Goal: Task Accomplishment & Management: Manage account settings

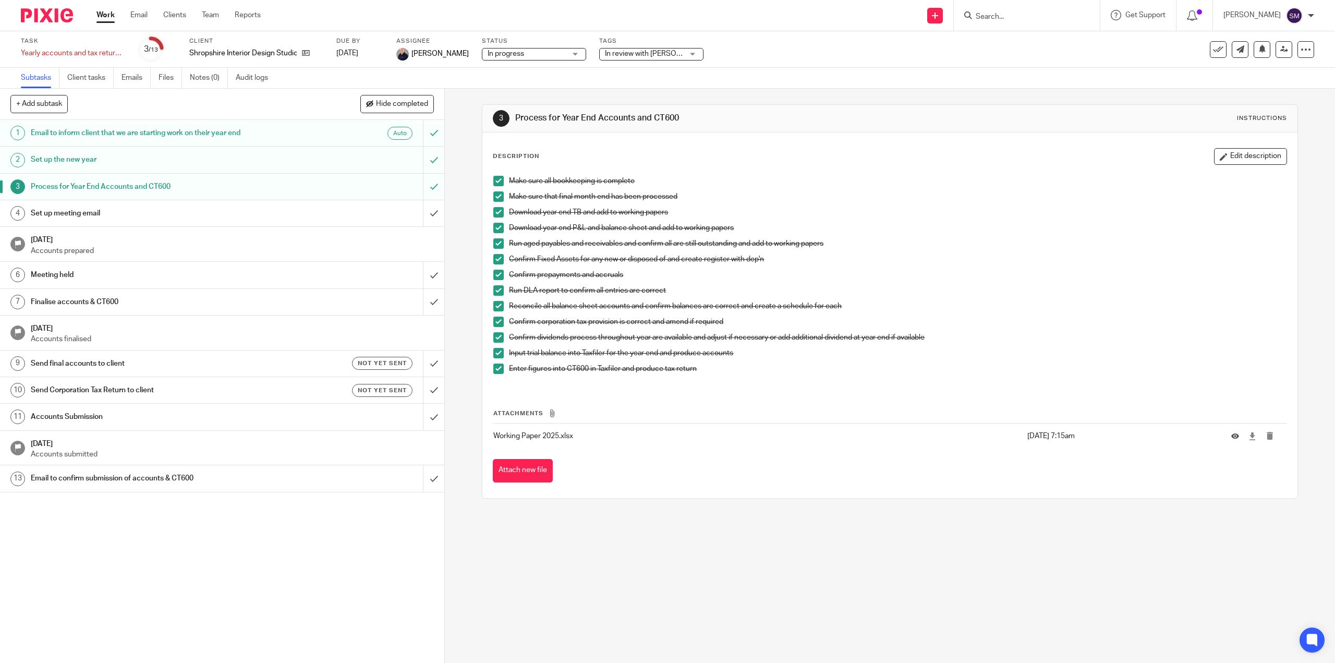
drag, startPoint x: 100, startPoint y: 17, endPoint x: 222, endPoint y: 103, distance: 149.3
click at [101, 17] on link "Work" at bounding box center [105, 15] width 18 height 10
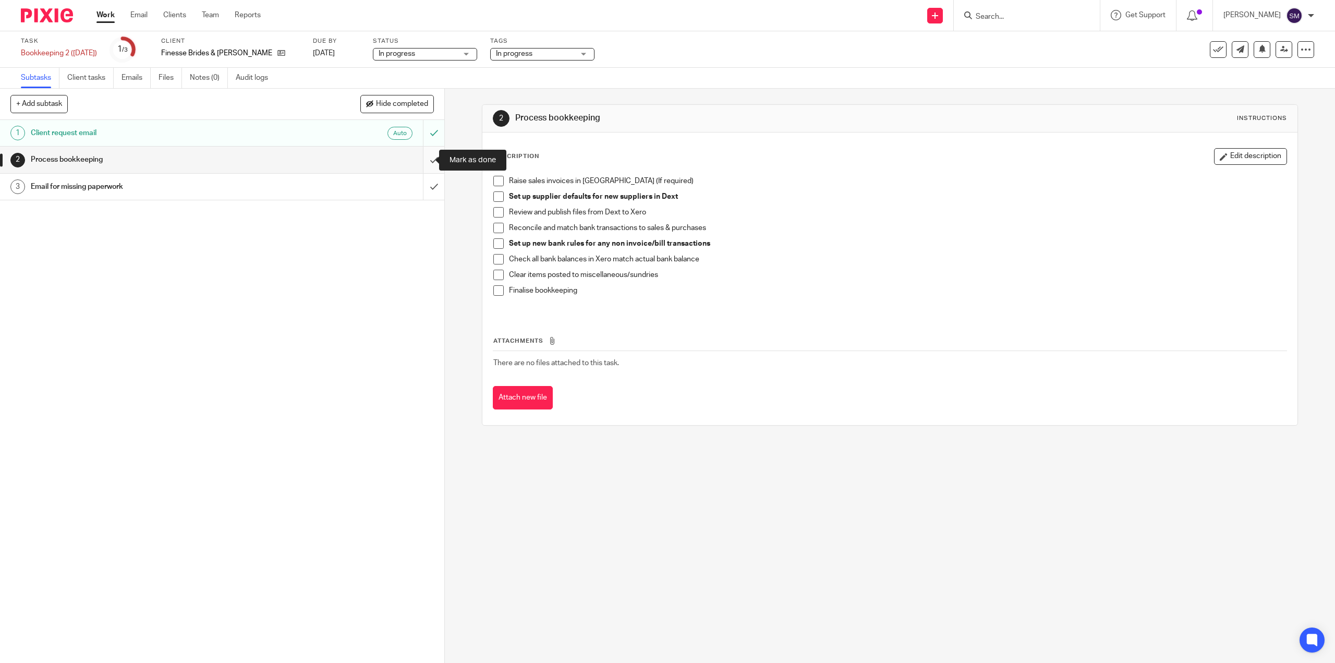
click at [424, 163] on input "submit" at bounding box center [222, 160] width 444 height 26
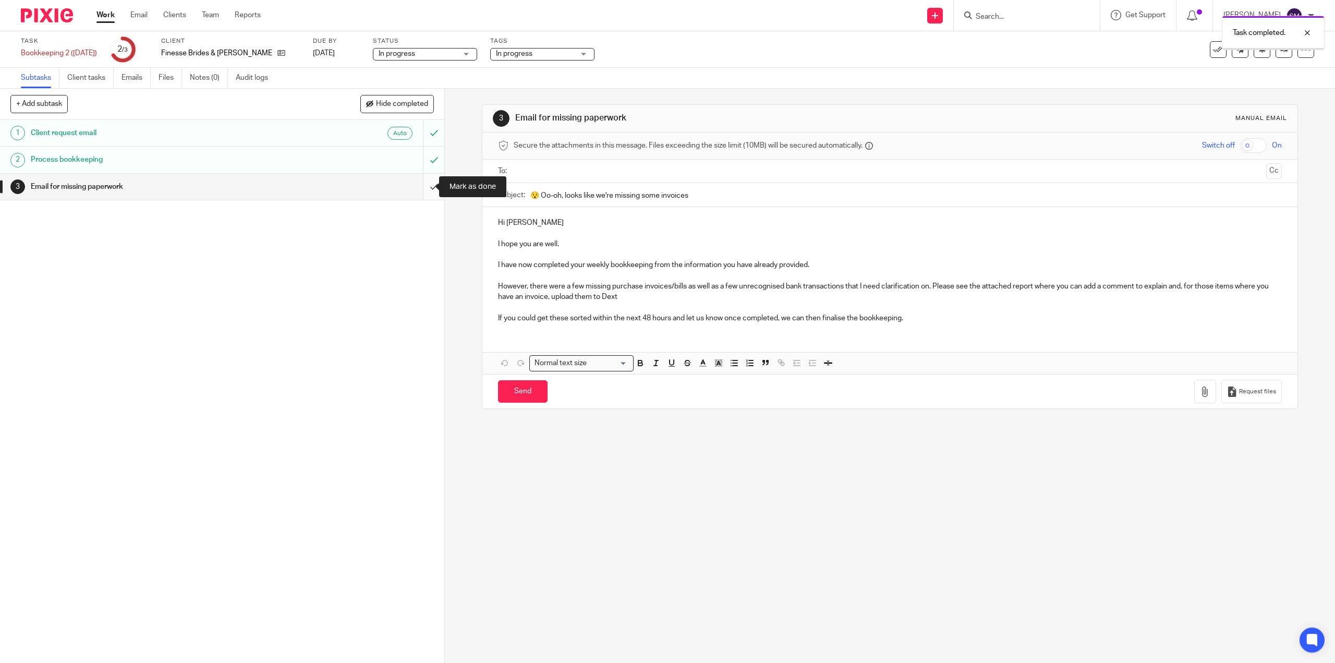
click at [427, 184] on input "submit" at bounding box center [222, 187] width 444 height 26
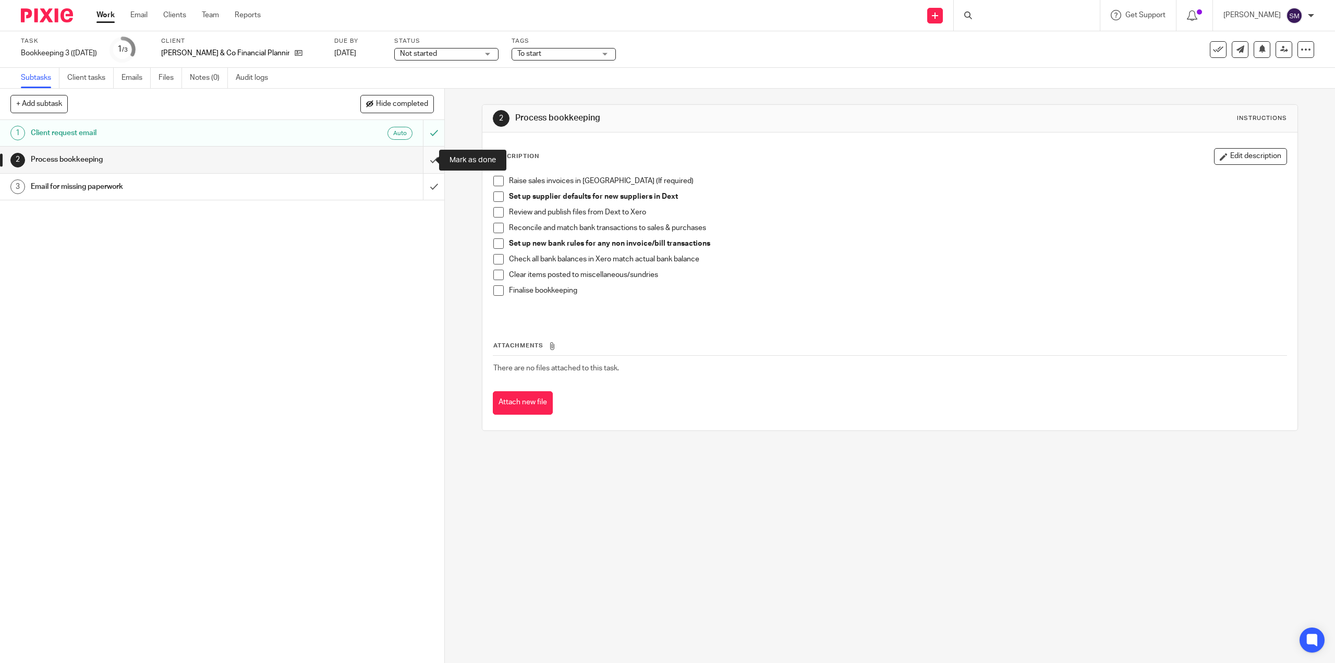
click at [426, 160] on input "submit" at bounding box center [222, 160] width 444 height 26
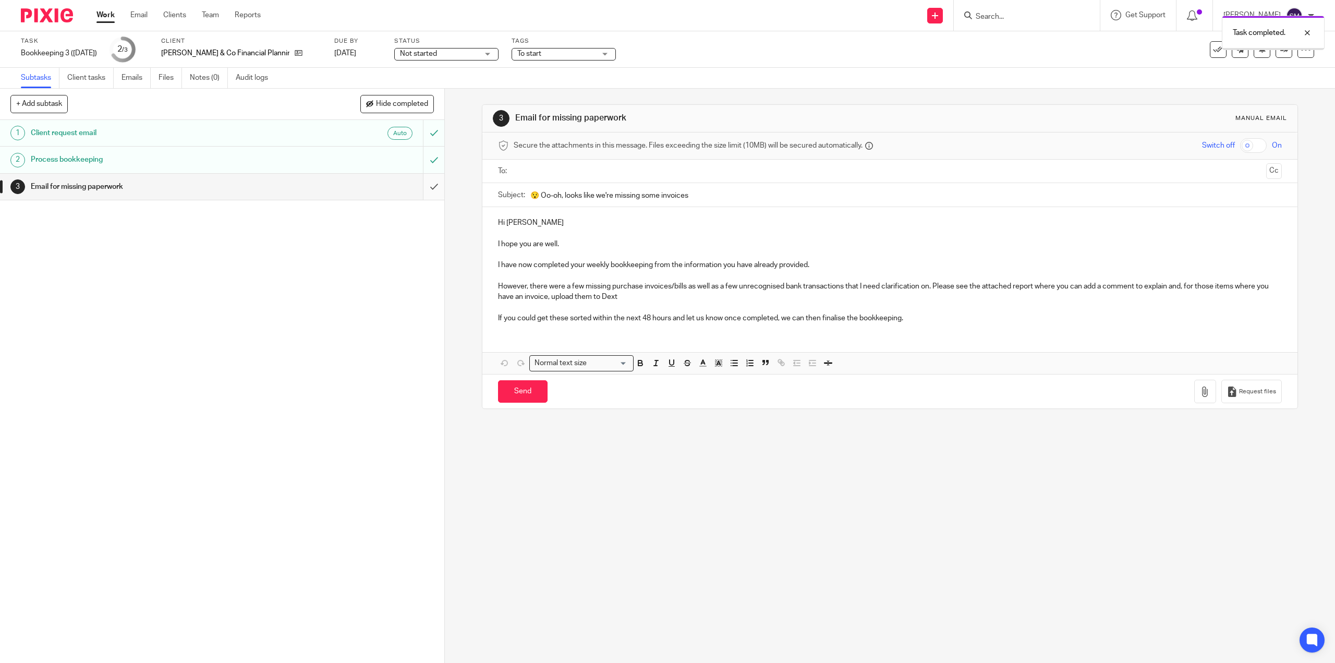
click at [424, 187] on input "submit" at bounding box center [222, 187] width 444 height 26
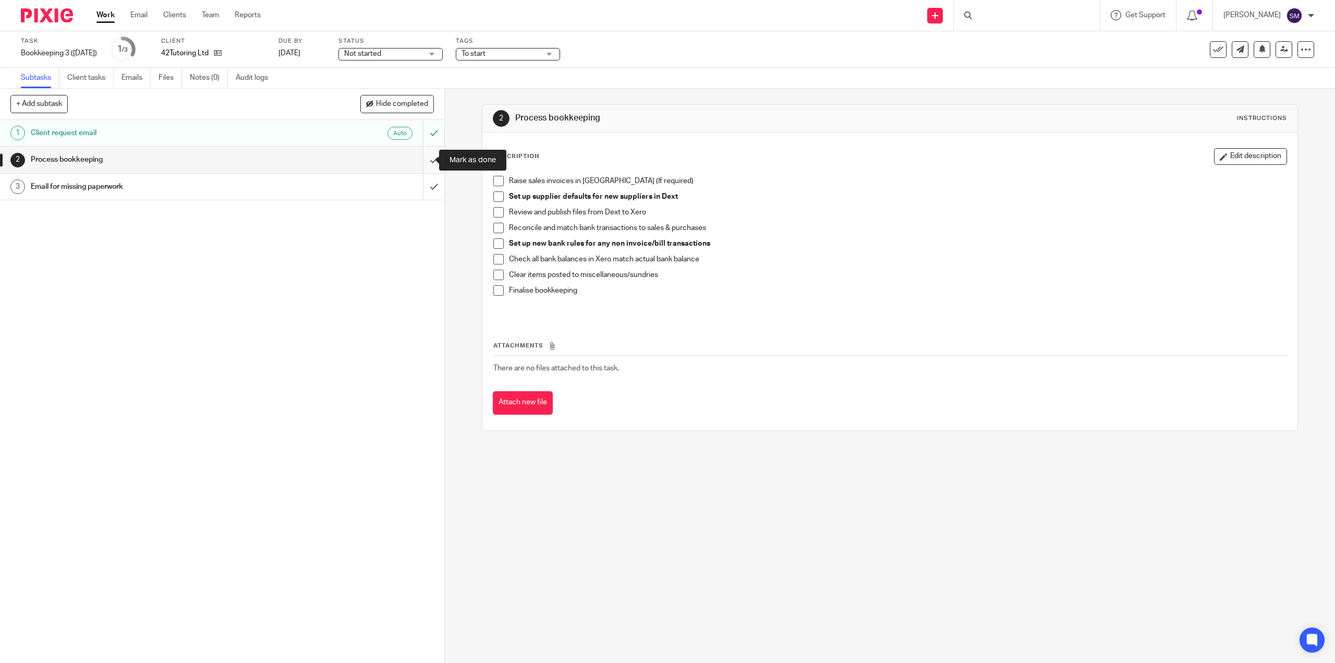
click at [424, 160] on input "submit" at bounding box center [222, 160] width 444 height 26
click at [432, 160] on input "submit" at bounding box center [222, 160] width 444 height 26
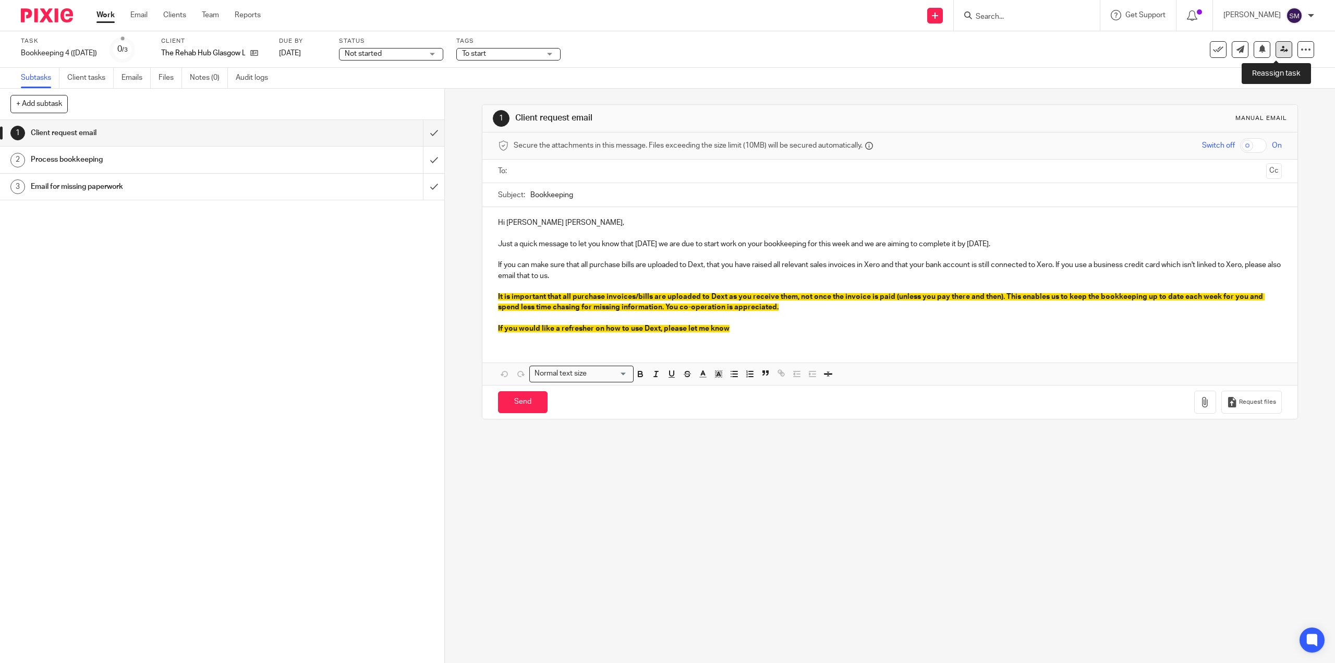
click at [1280, 51] on icon at bounding box center [1284, 49] width 8 height 8
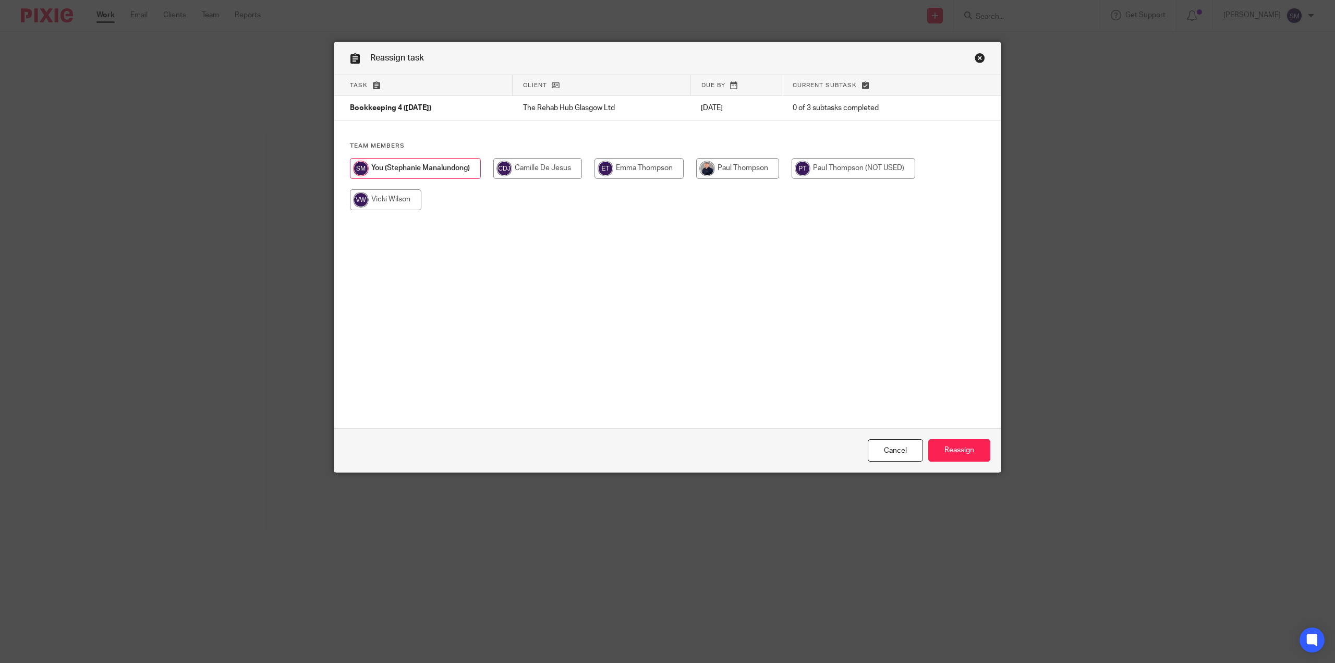
click at [747, 164] on input "radio" at bounding box center [737, 168] width 83 height 21
radio input "true"
click at [950, 434] on div "Cancel Reassign" at bounding box center [667, 450] width 666 height 44
click at [944, 447] on input "Reassign" at bounding box center [959, 450] width 62 height 22
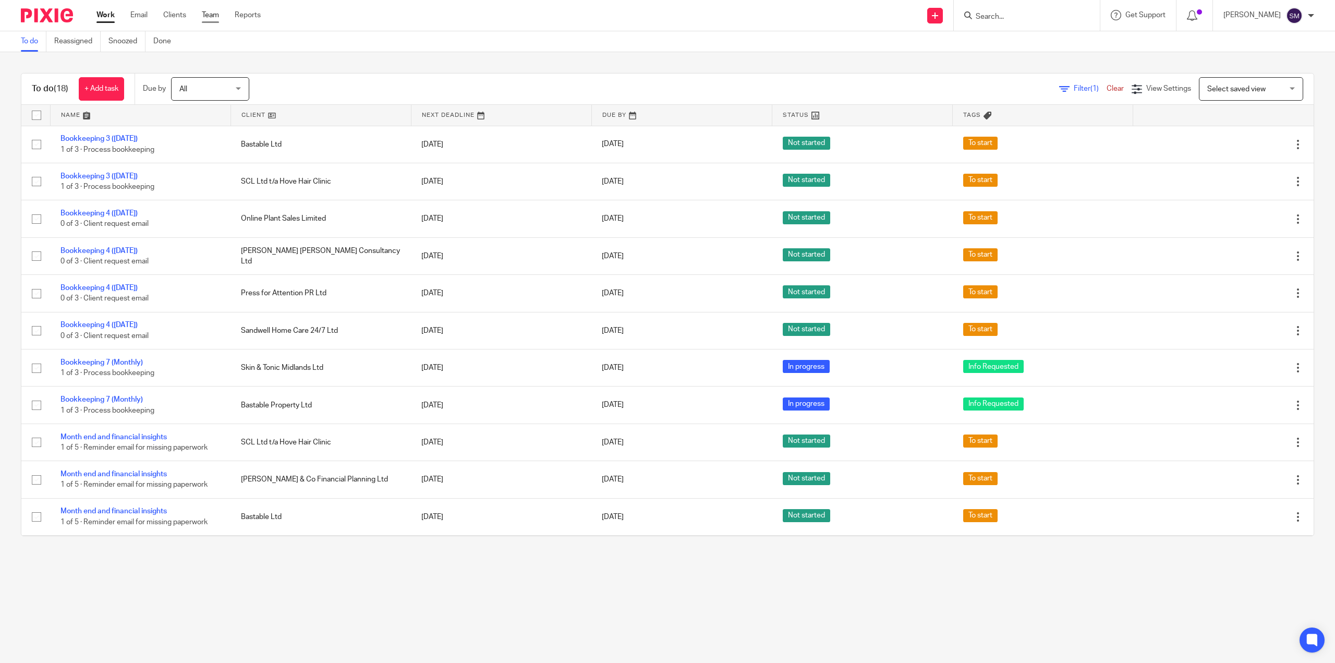
click at [209, 16] on link "Team" at bounding box center [210, 15] width 17 height 10
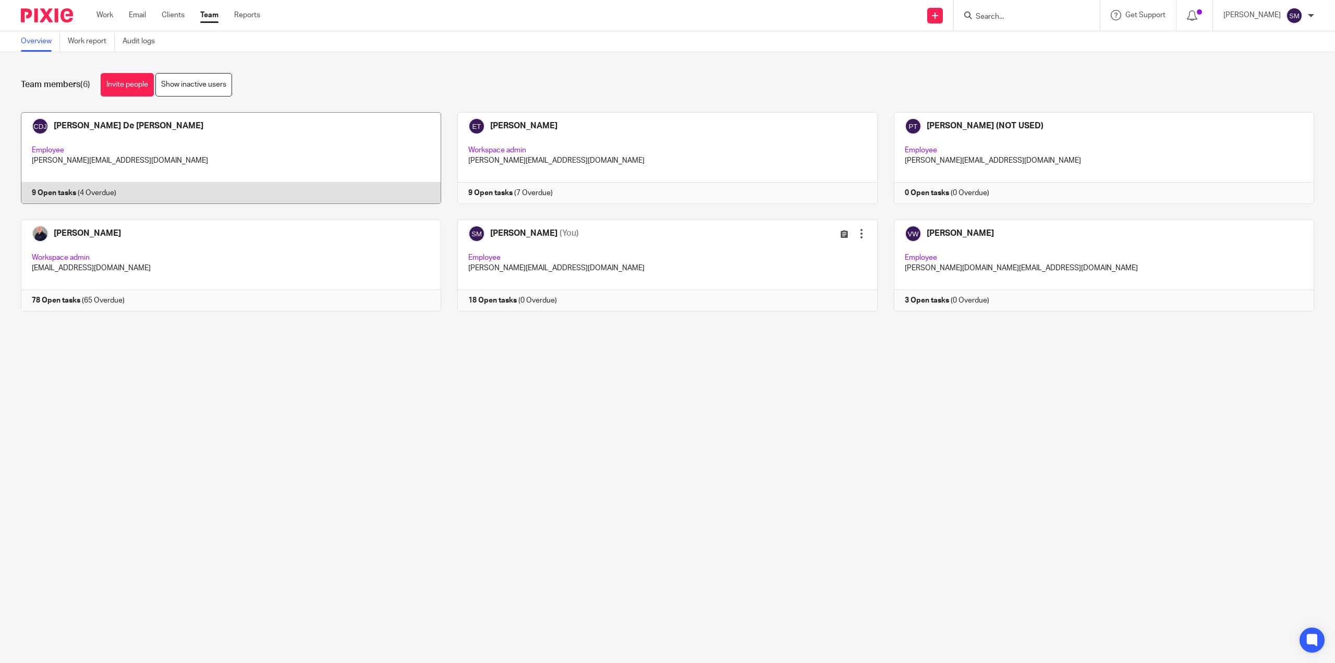
click at [93, 128] on link at bounding box center [223, 158] width 436 height 92
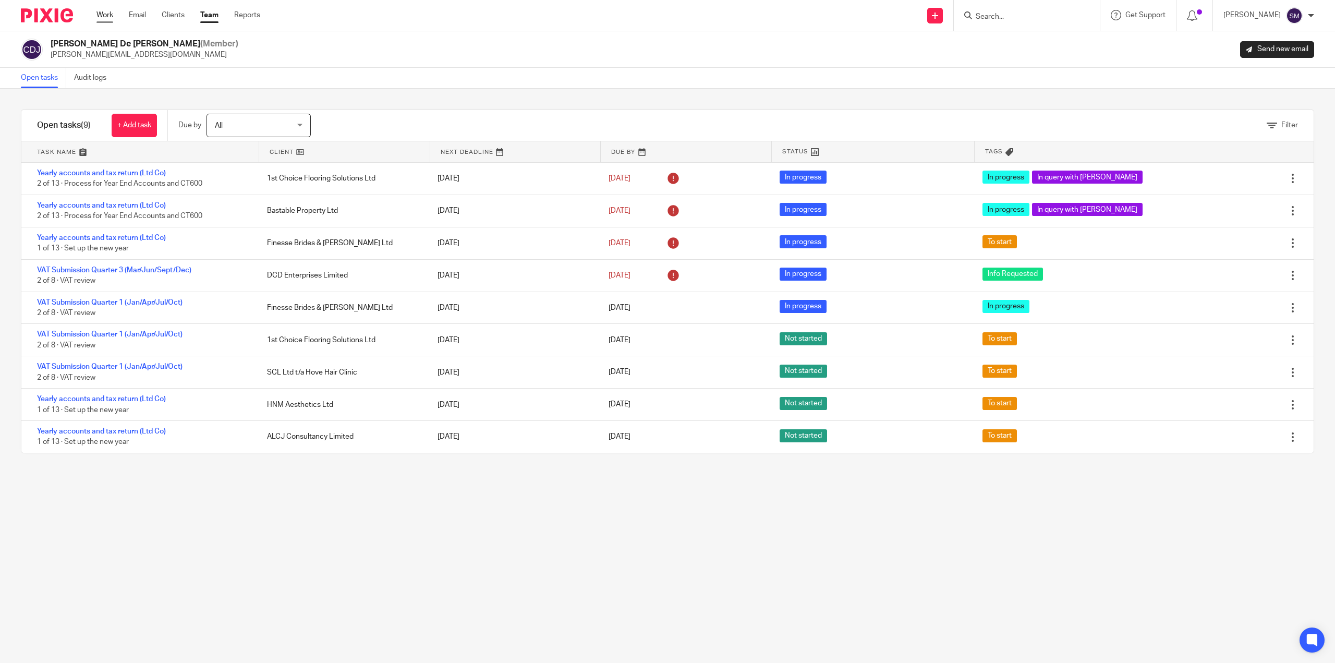
click at [105, 19] on link "Work" at bounding box center [104, 15] width 17 height 10
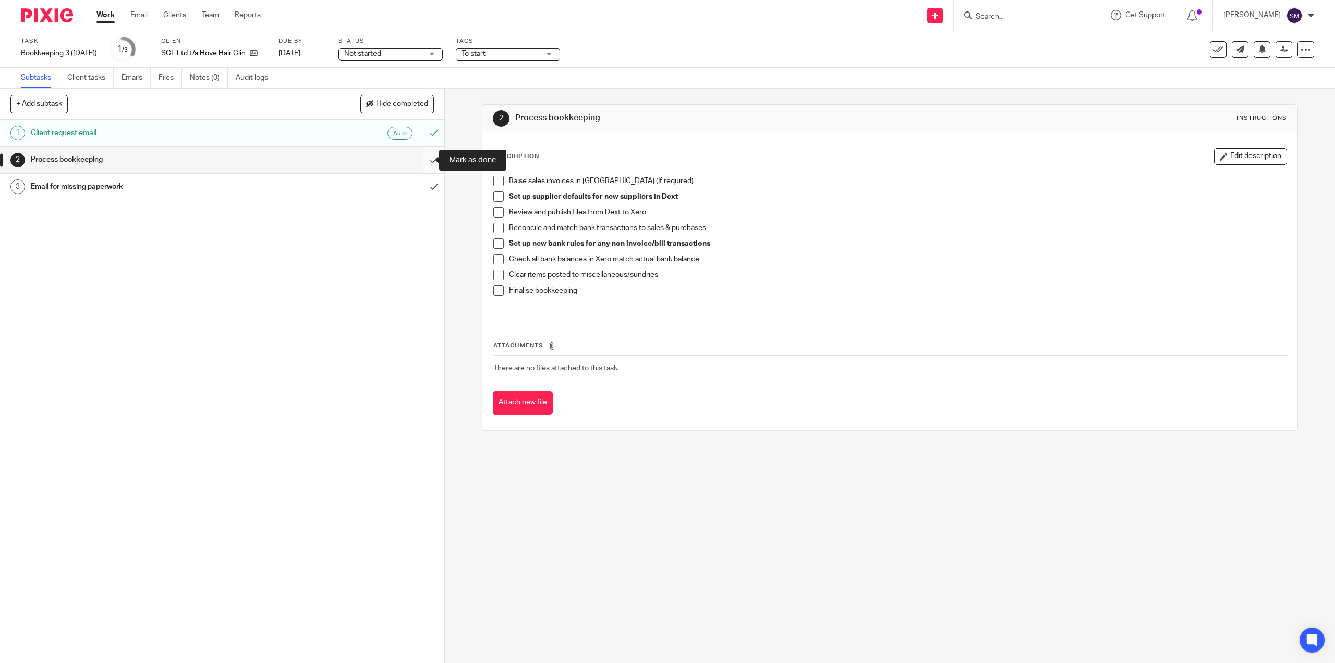
click at [422, 160] on input "submit" at bounding box center [222, 160] width 444 height 26
